Goal: Task Accomplishment & Management: Use online tool/utility

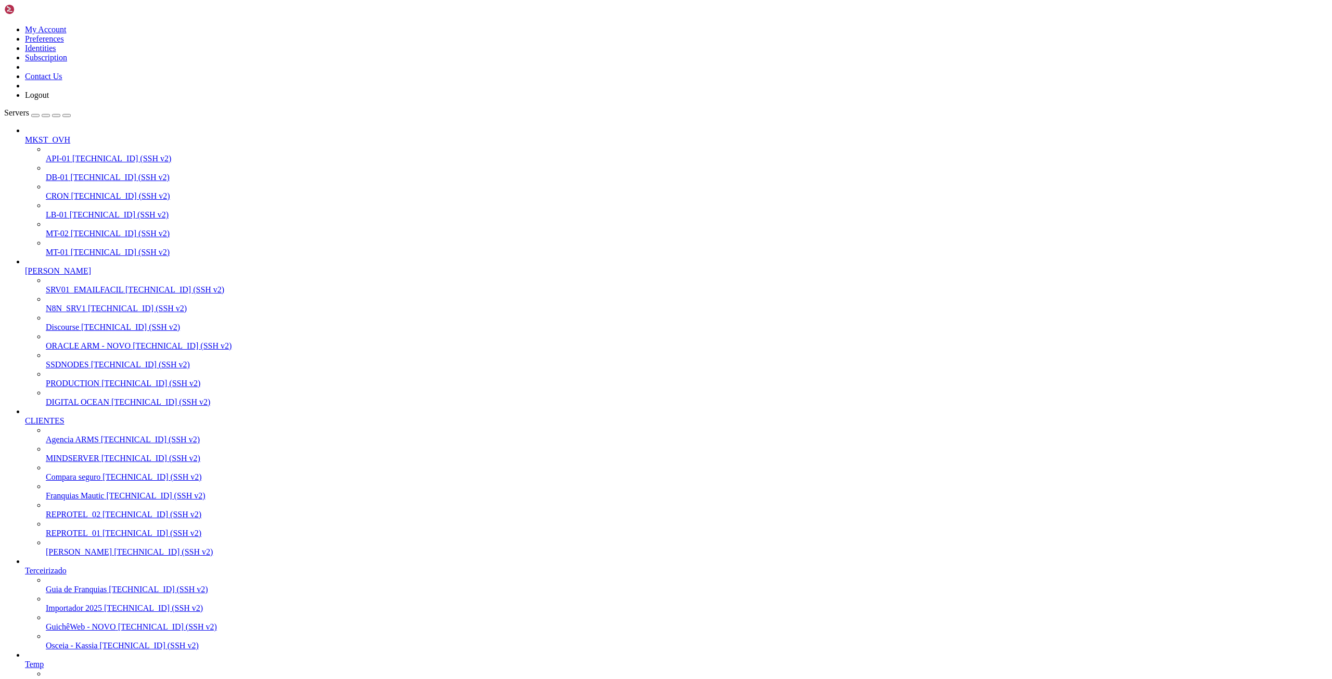
click at [58, 229] on span "MT-02" at bounding box center [57, 233] width 23 height 9
click at [56, 248] on span "MT-01" at bounding box center [57, 252] width 23 height 9
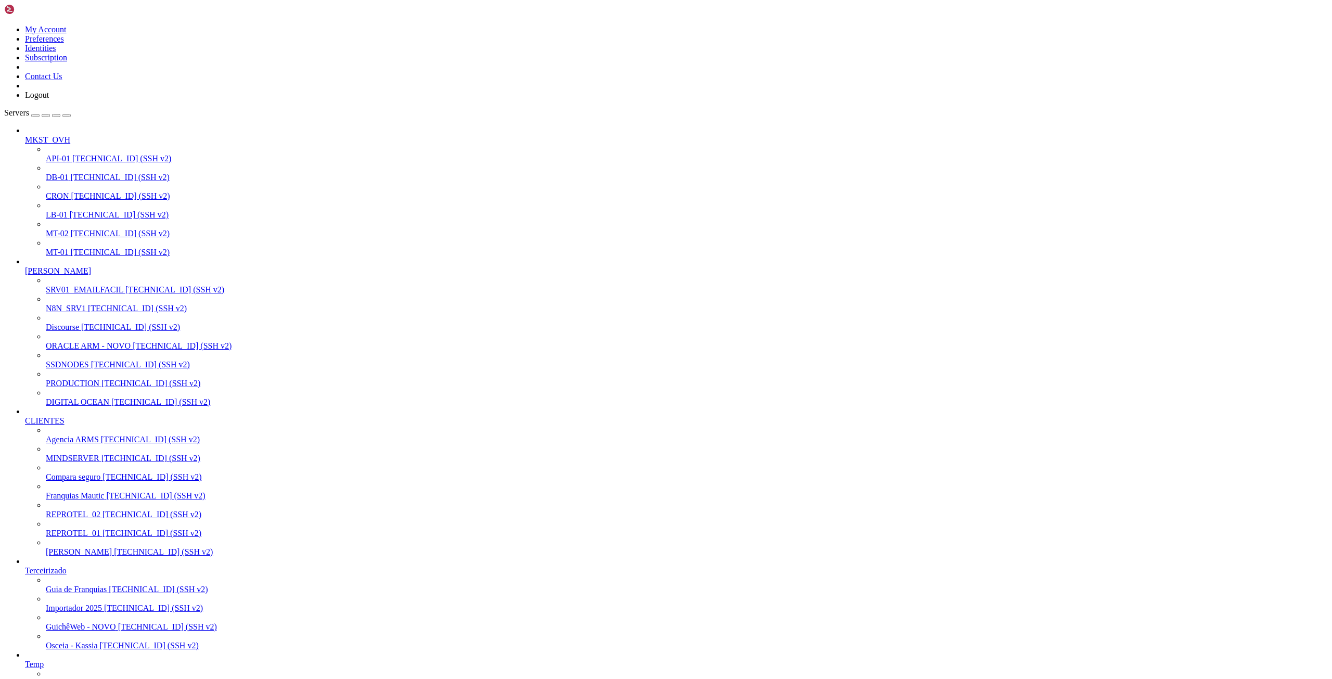
scroll to position [16411, 0]
click at [82, 192] on span "[TECHNICAL_ID] (SSH v2)" at bounding box center [120, 196] width 99 height 9
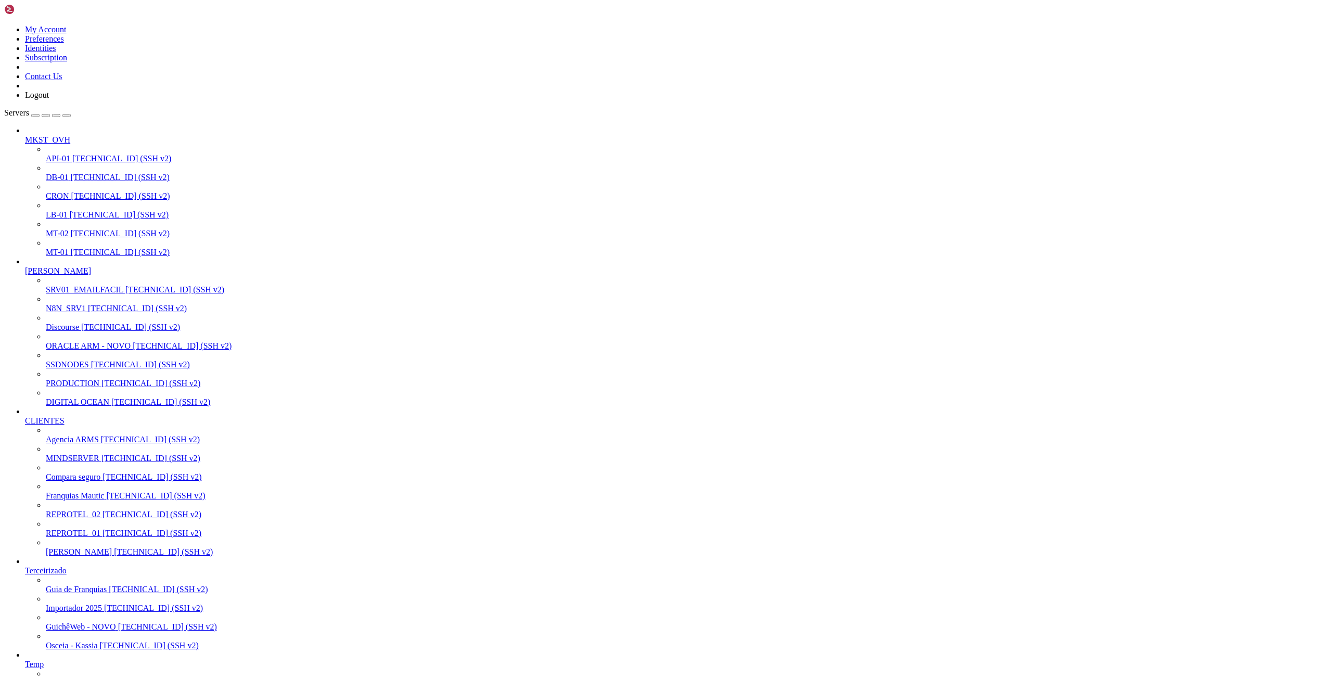
scroll to position [0, 0]
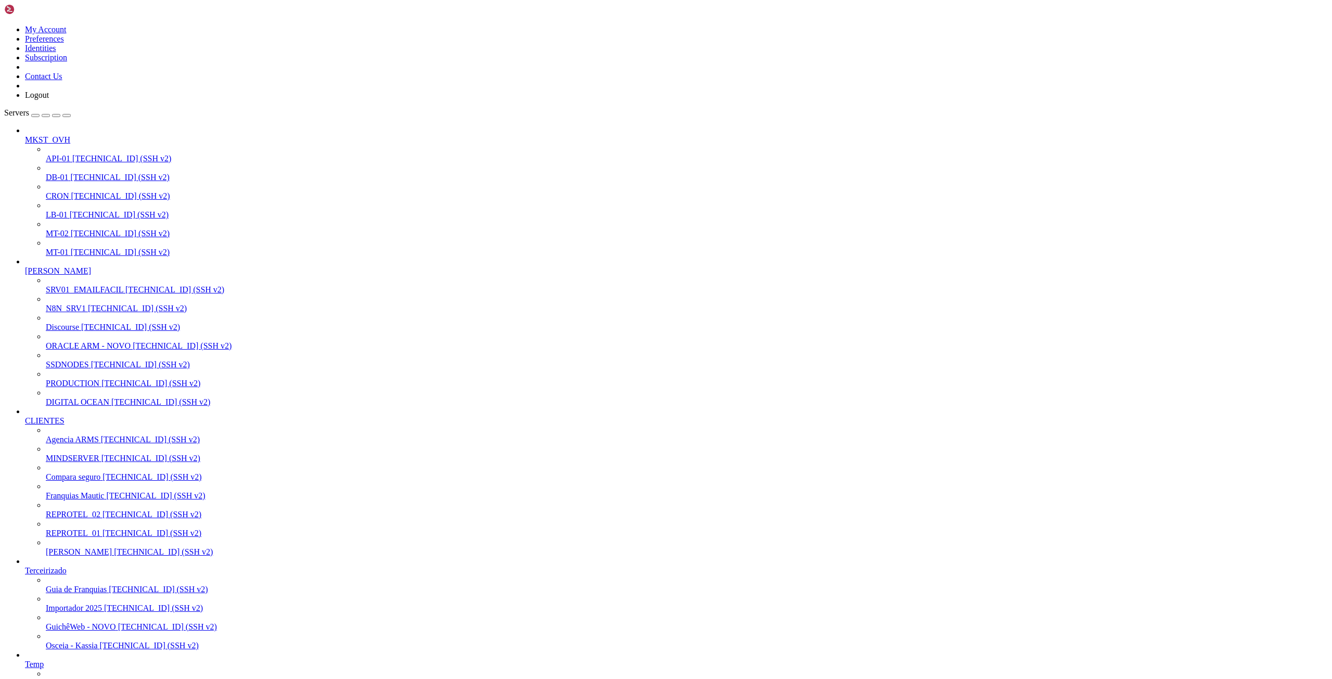
drag, startPoint x: 60, startPoint y: 1574, endPoint x: 153, endPoint y: 1573, distance: 92.6
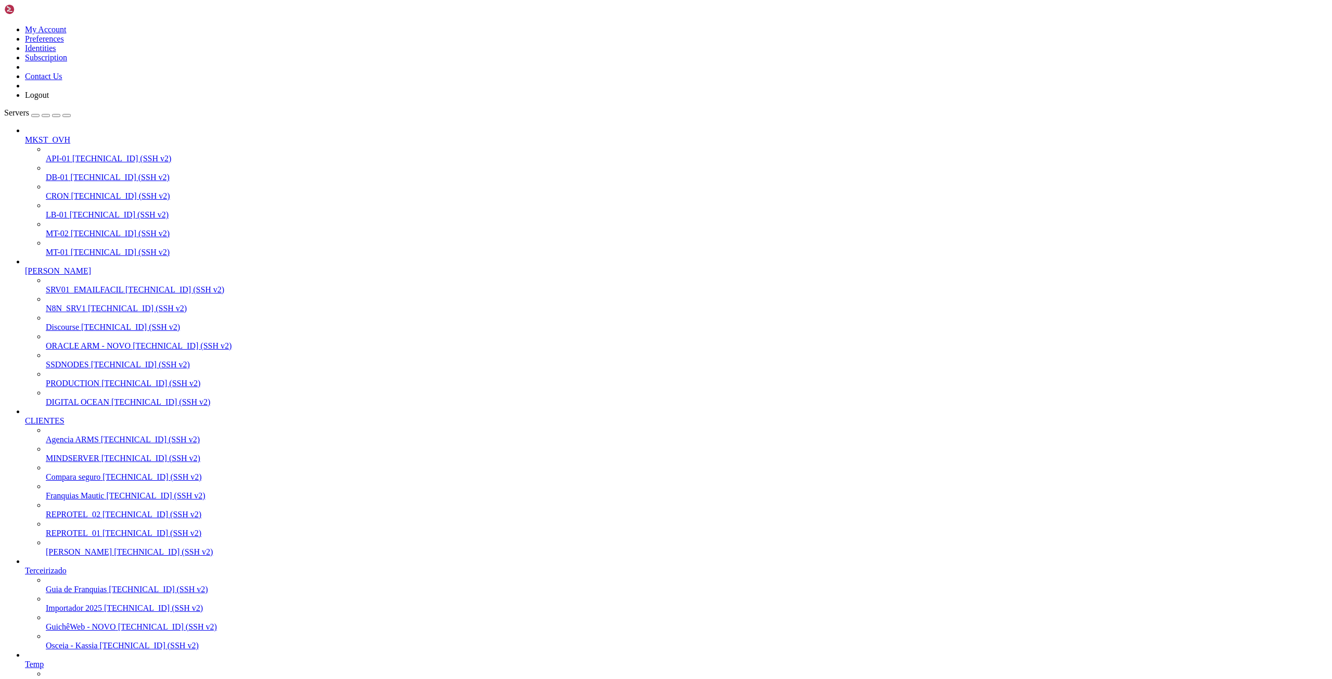
scroll to position [16455, 0]
